Goal: Find specific page/section: Find specific page/section

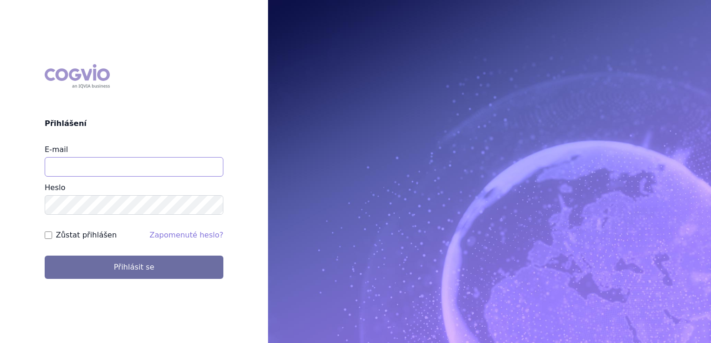
drag, startPoint x: 0, startPoint y: 0, endPoint x: 212, endPoint y: 163, distance: 267.3
click at [212, 163] on input "E-mail" at bounding box center [134, 167] width 179 height 20
type input "klara.koubkova.ext@boehringer-ingelheim.com"
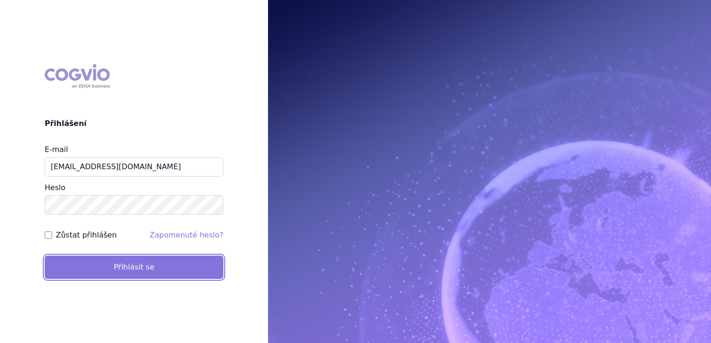
click at [143, 265] on button "Přihlásit se" at bounding box center [134, 267] width 179 height 23
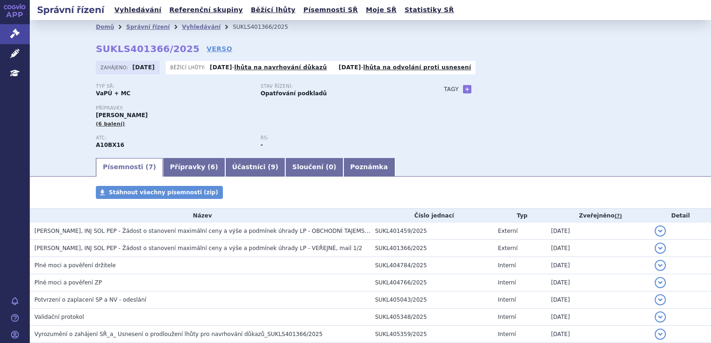
click at [40, 126] on div "Domů Správní řízení Vyhledávání SUKLS401366/2025 SUKLS401366/2025 VERSO [GEOGRA…" at bounding box center [370, 88] width 681 height 137
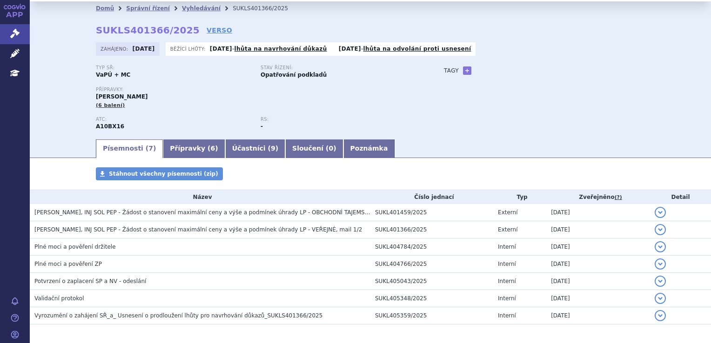
scroll to position [37, 0]
